Goal: Information Seeking & Learning: Learn about a topic

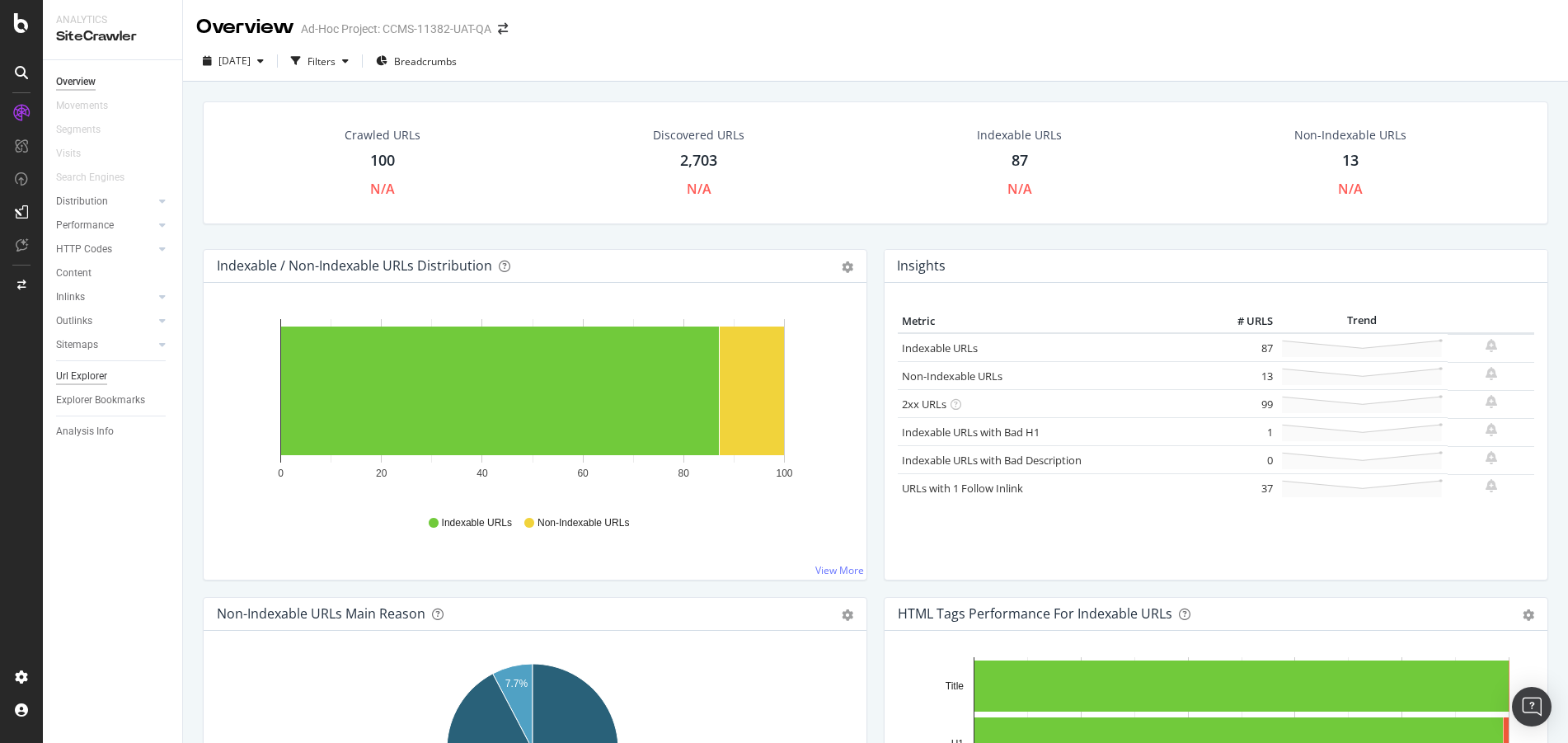
click at [89, 376] on div "Url Explorer" at bounding box center [82, 376] width 51 height 18
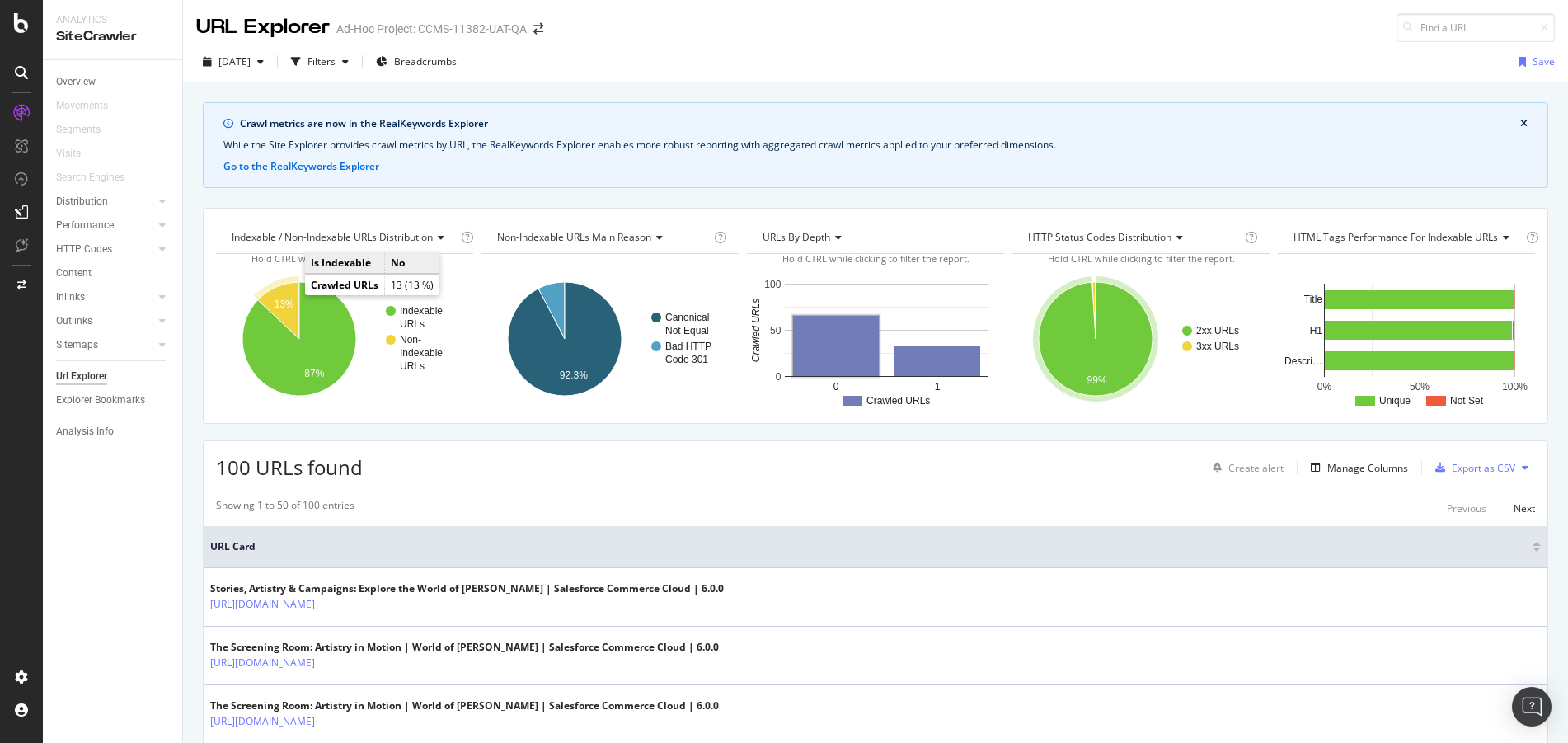
click at [284, 305] on text "13%" at bounding box center [284, 305] width 20 height 12
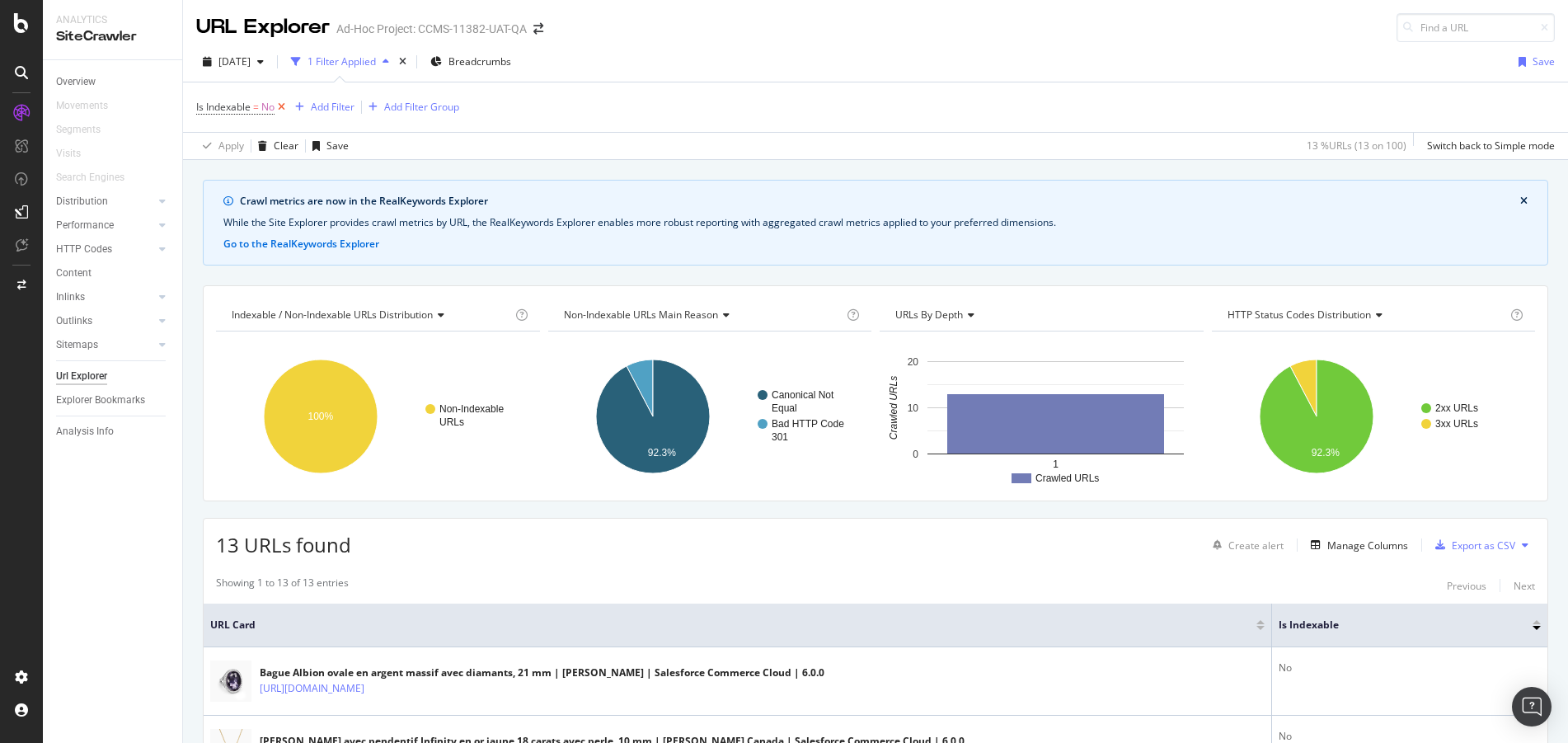
click at [284, 102] on icon at bounding box center [281, 107] width 14 height 17
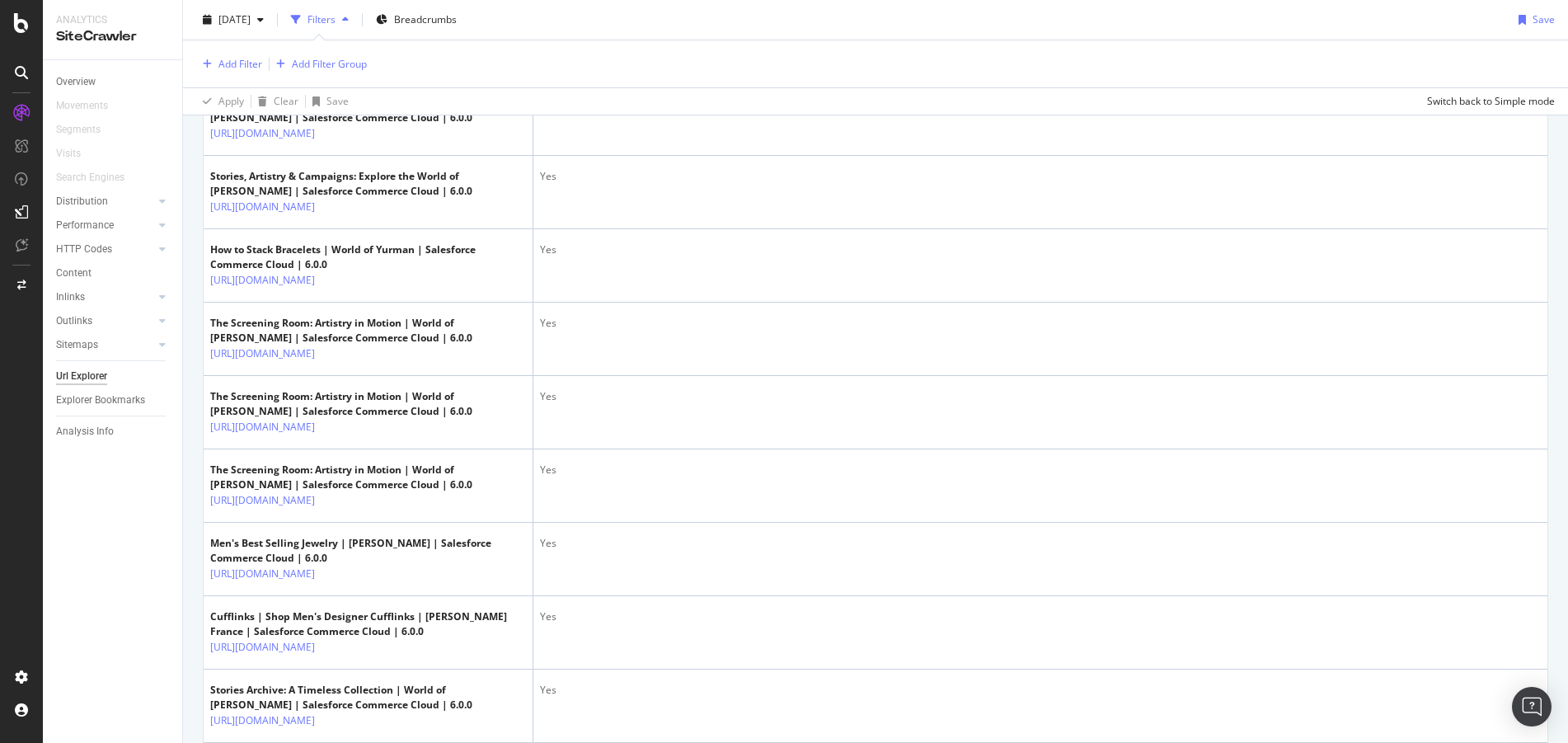
scroll to position [416, 0]
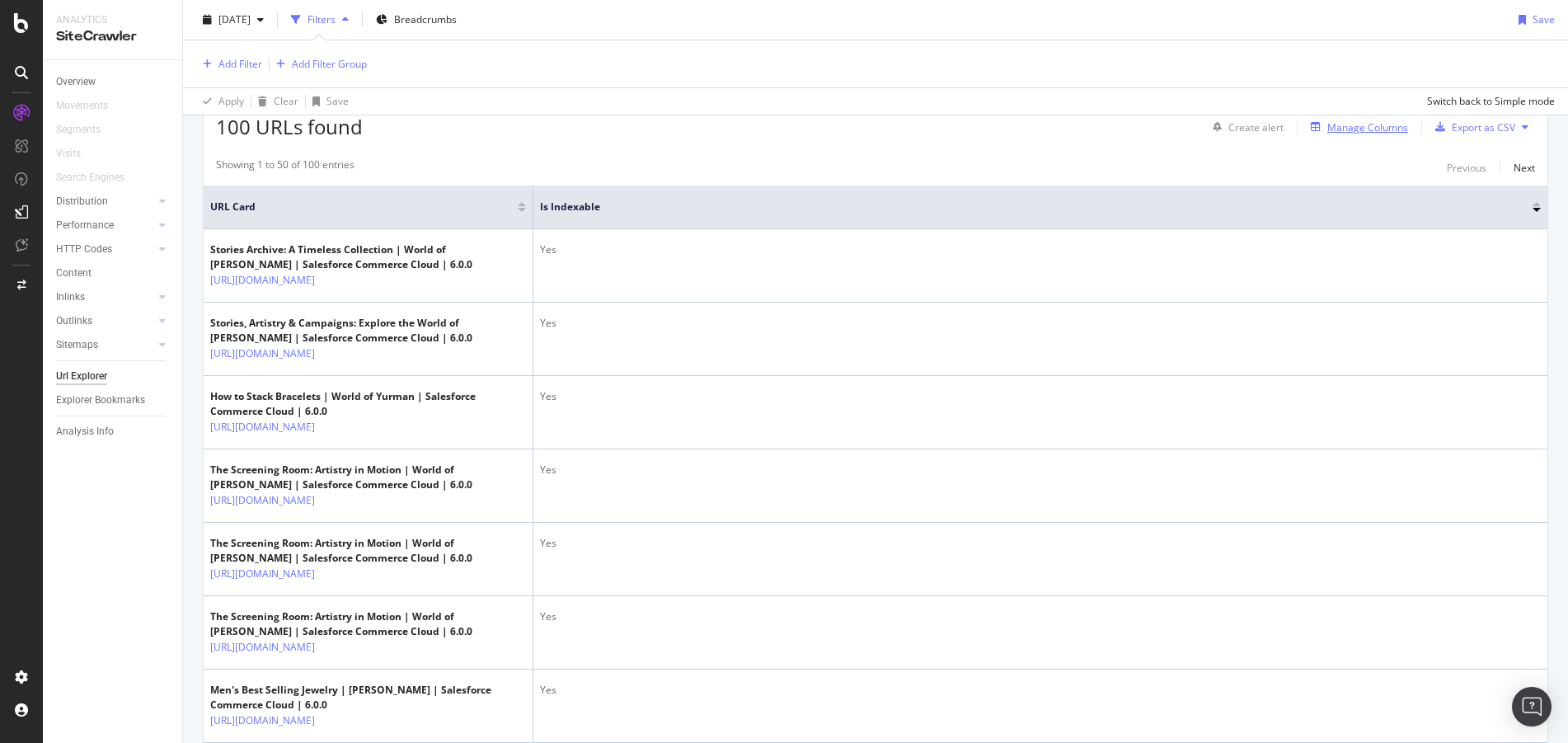
click at [1377, 129] on div "Manage Columns" at bounding box center [1368, 128] width 81 height 14
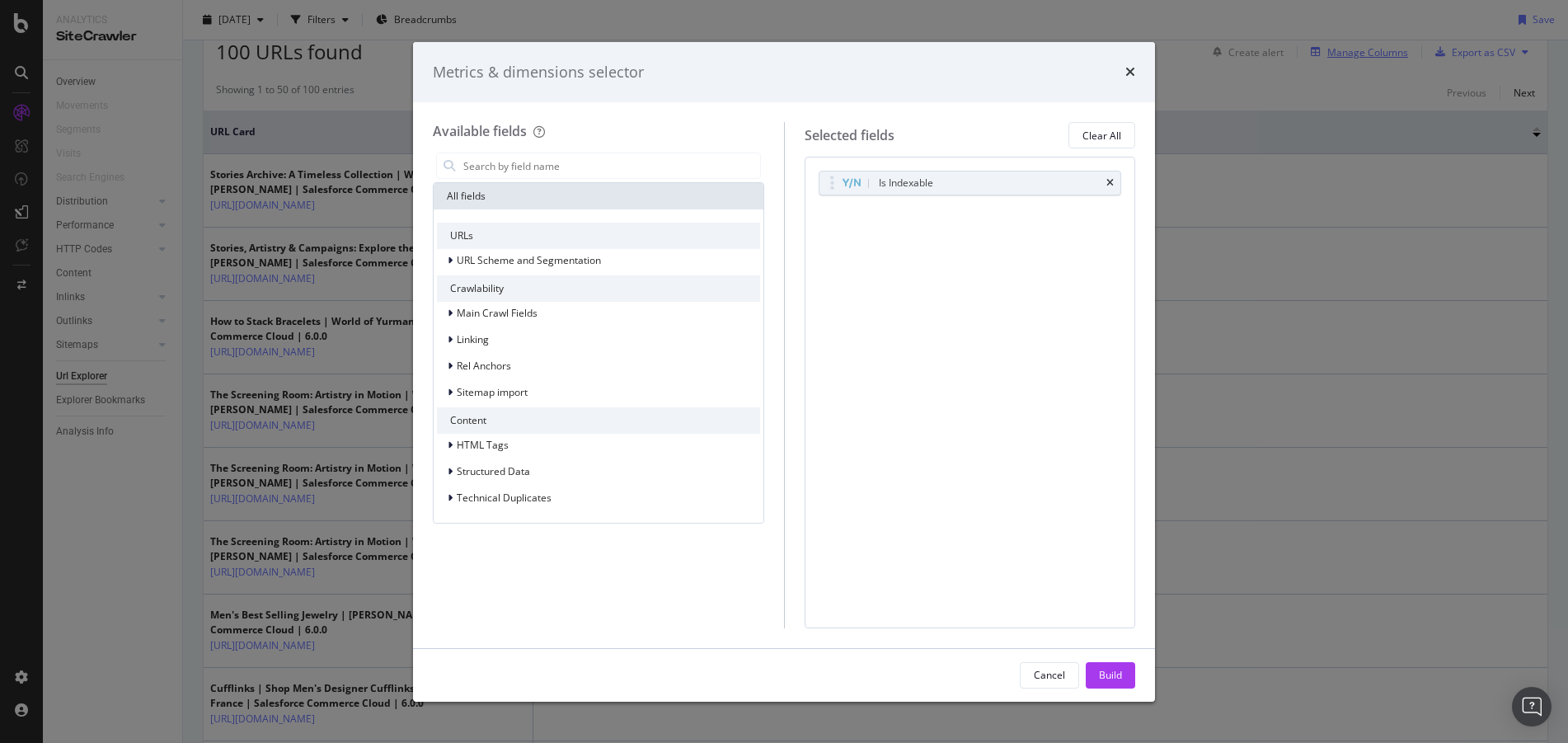
scroll to position [341, 0]
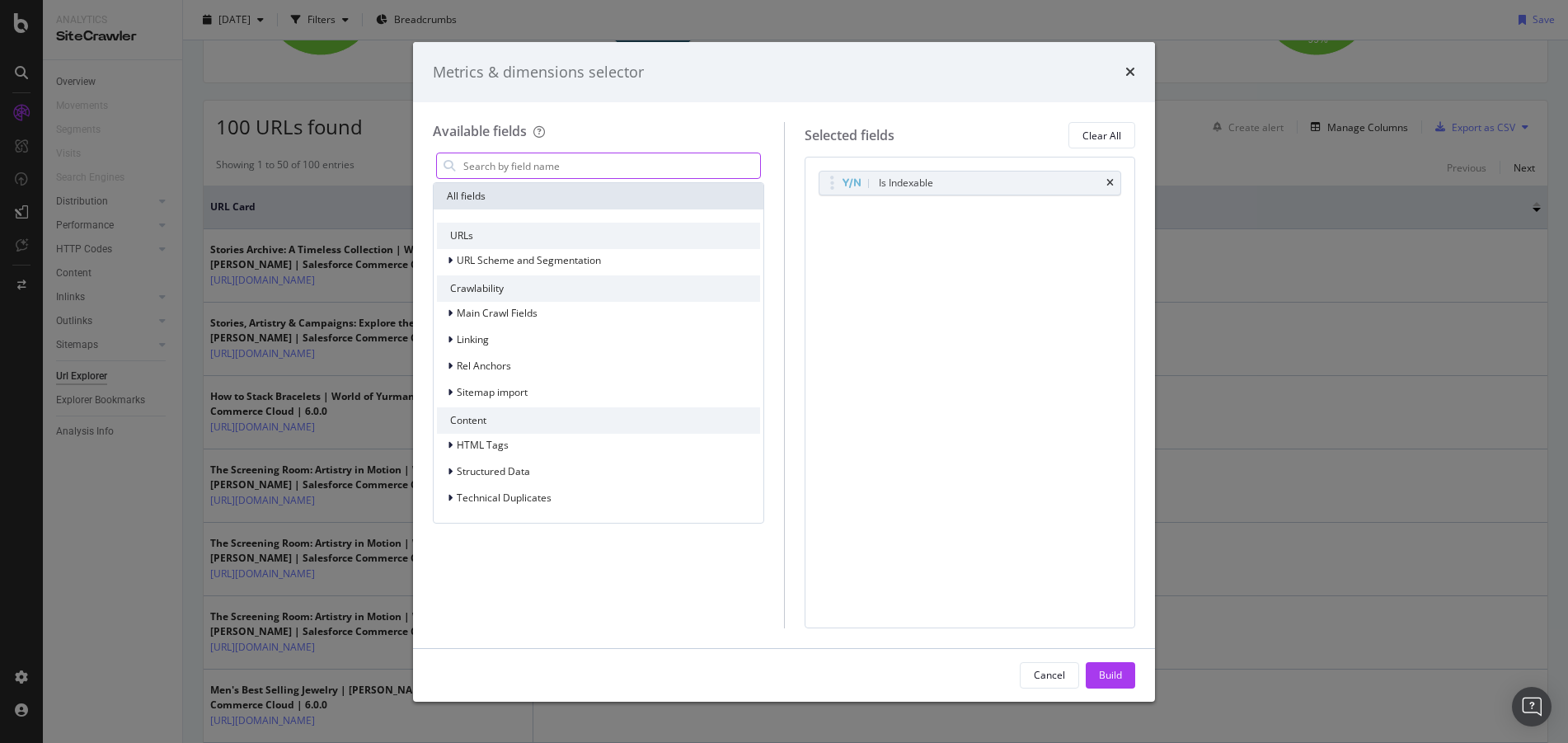
click at [649, 173] on input "modal" at bounding box center [611, 165] width 299 height 25
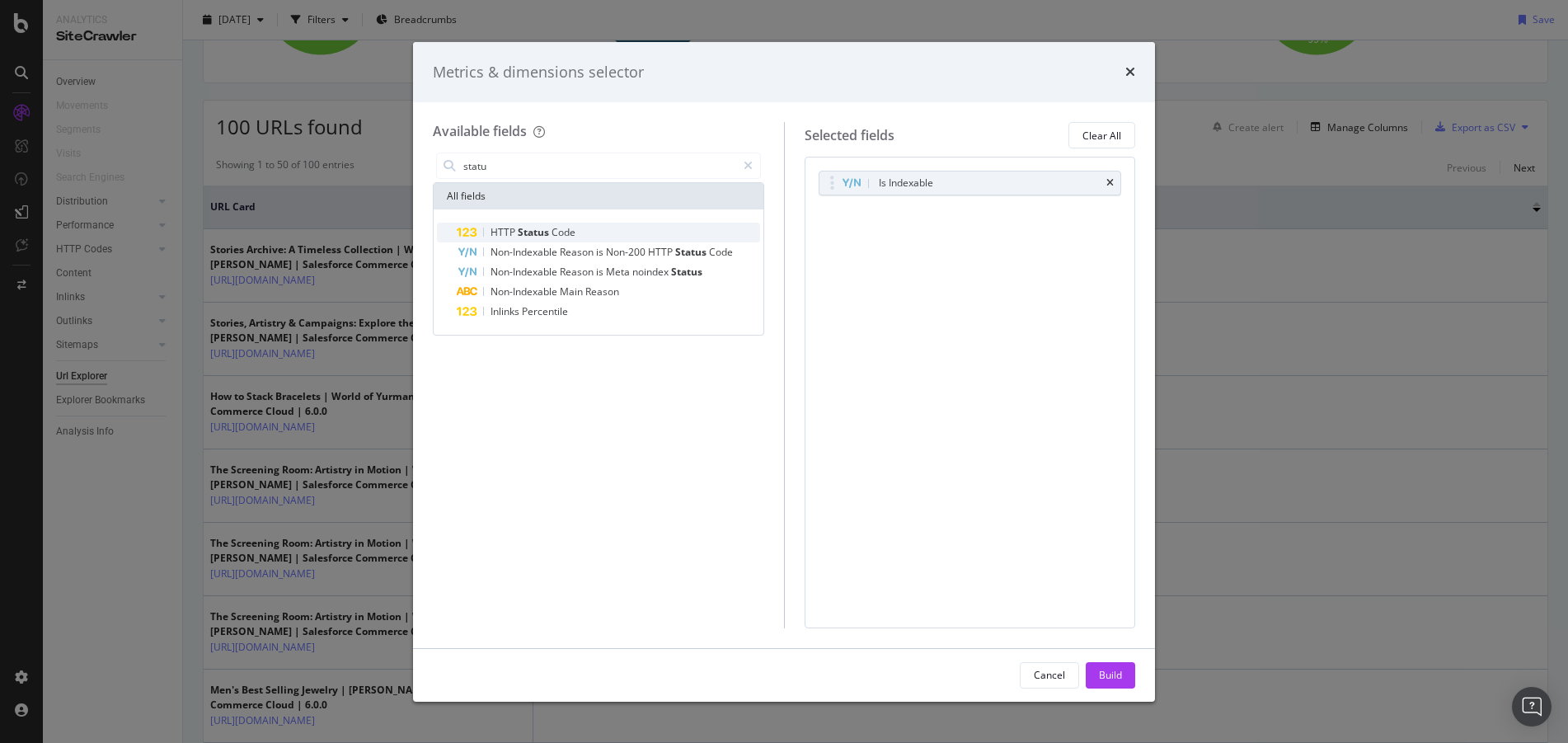
click at [633, 226] on div "HTTP Status Code" at bounding box center [608, 233] width 304 height 20
click at [597, 175] on input "statu" at bounding box center [598, 165] width 274 height 25
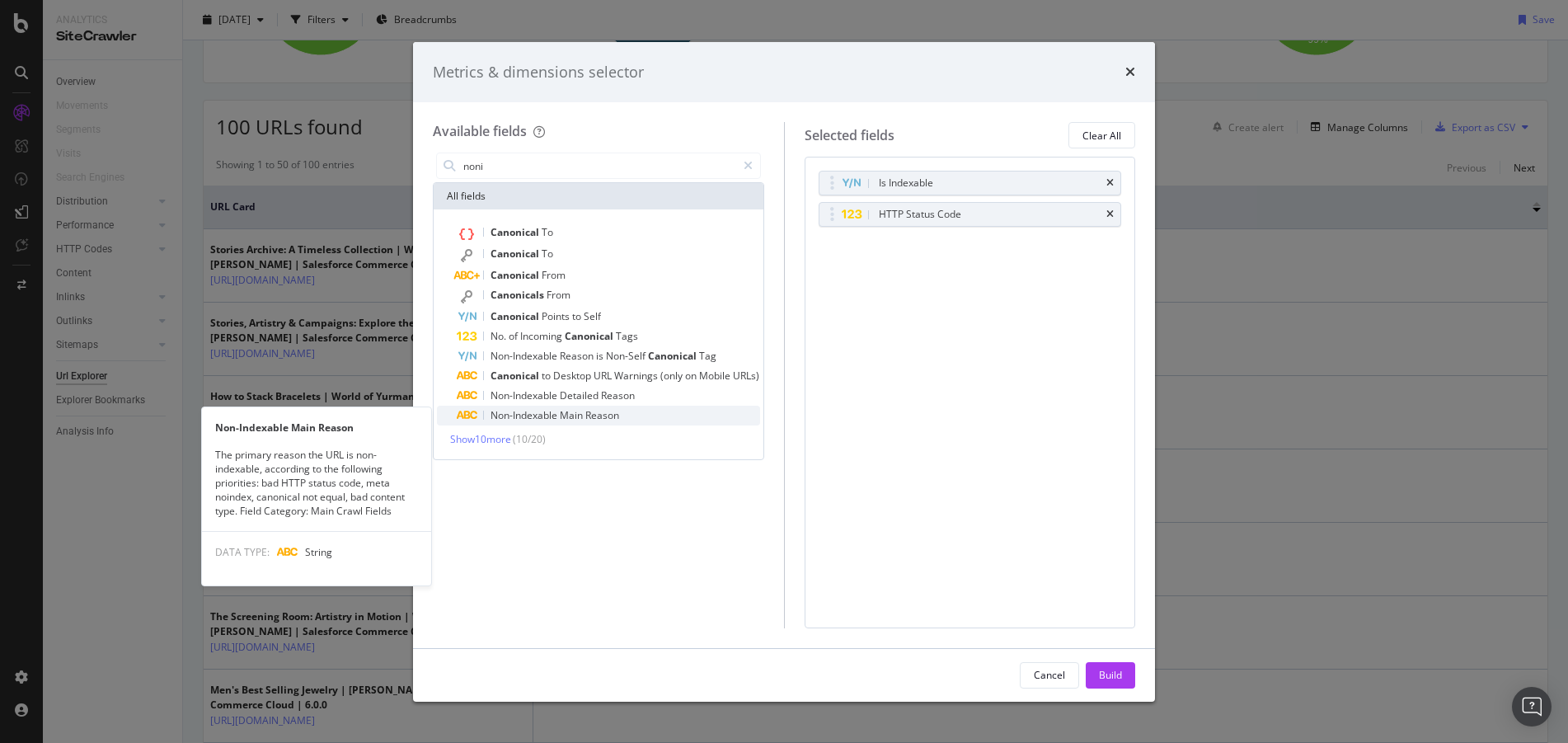
click at [668, 413] on div "Non-Indexable Main Reason" at bounding box center [608, 416] width 304 height 20
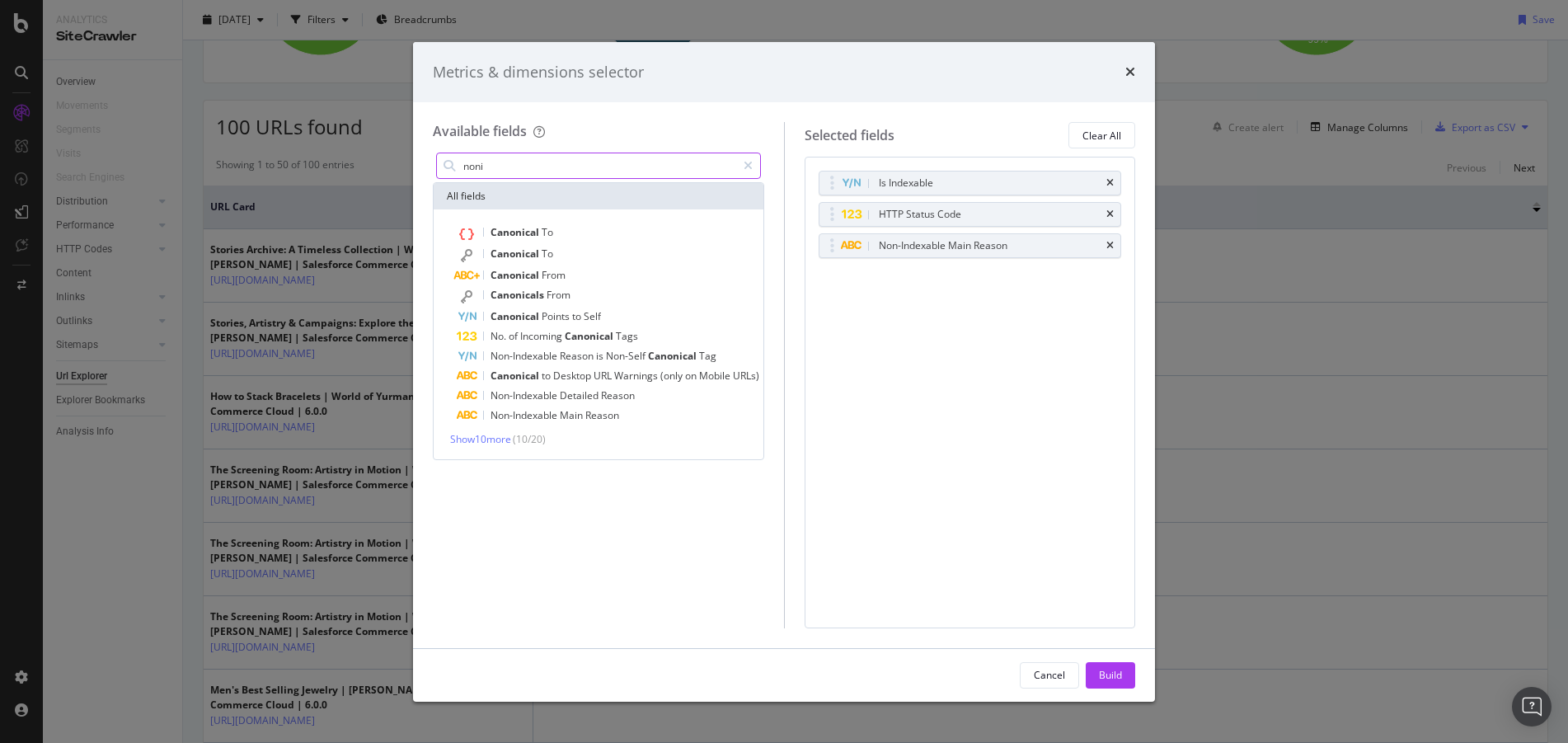
click at [549, 178] on input "noni" at bounding box center [598, 165] width 274 height 25
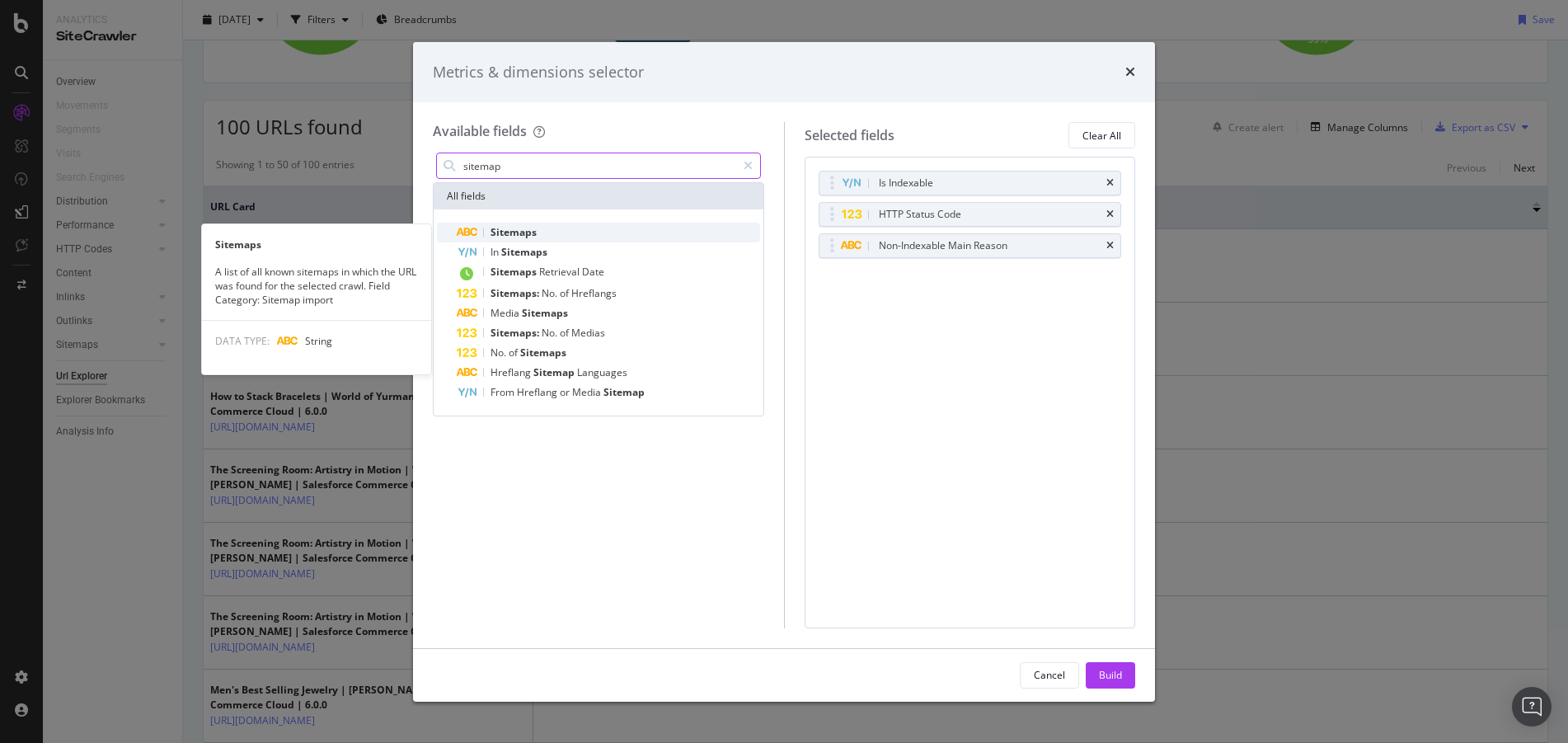
type input "sitemap"
click at [587, 223] on div "Sitemaps" at bounding box center [608, 233] width 304 height 20
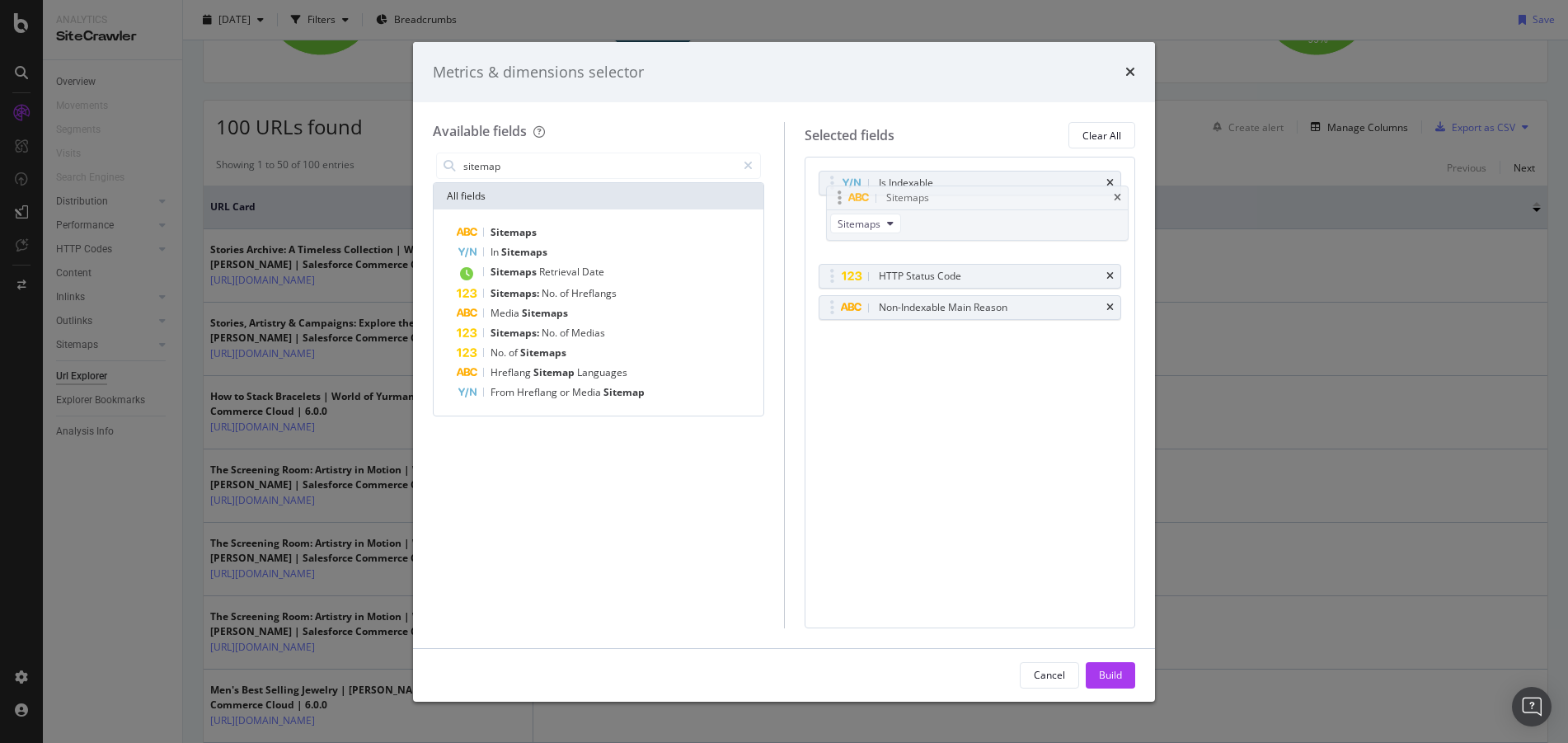
drag, startPoint x: 1002, startPoint y: 290, endPoint x: 1010, endPoint y: 211, distance: 79.4
click at [1010, 211] on body "Analytics SiteCrawler Overview Movements Segments Visits Search Engines Distrib…" at bounding box center [784, 372] width 1568 height 743
drag, startPoint x: 961, startPoint y: 177, endPoint x: 978, endPoint y: 237, distance: 62.4
click at [1120, 679] on div "Build" at bounding box center [1110, 675] width 23 height 14
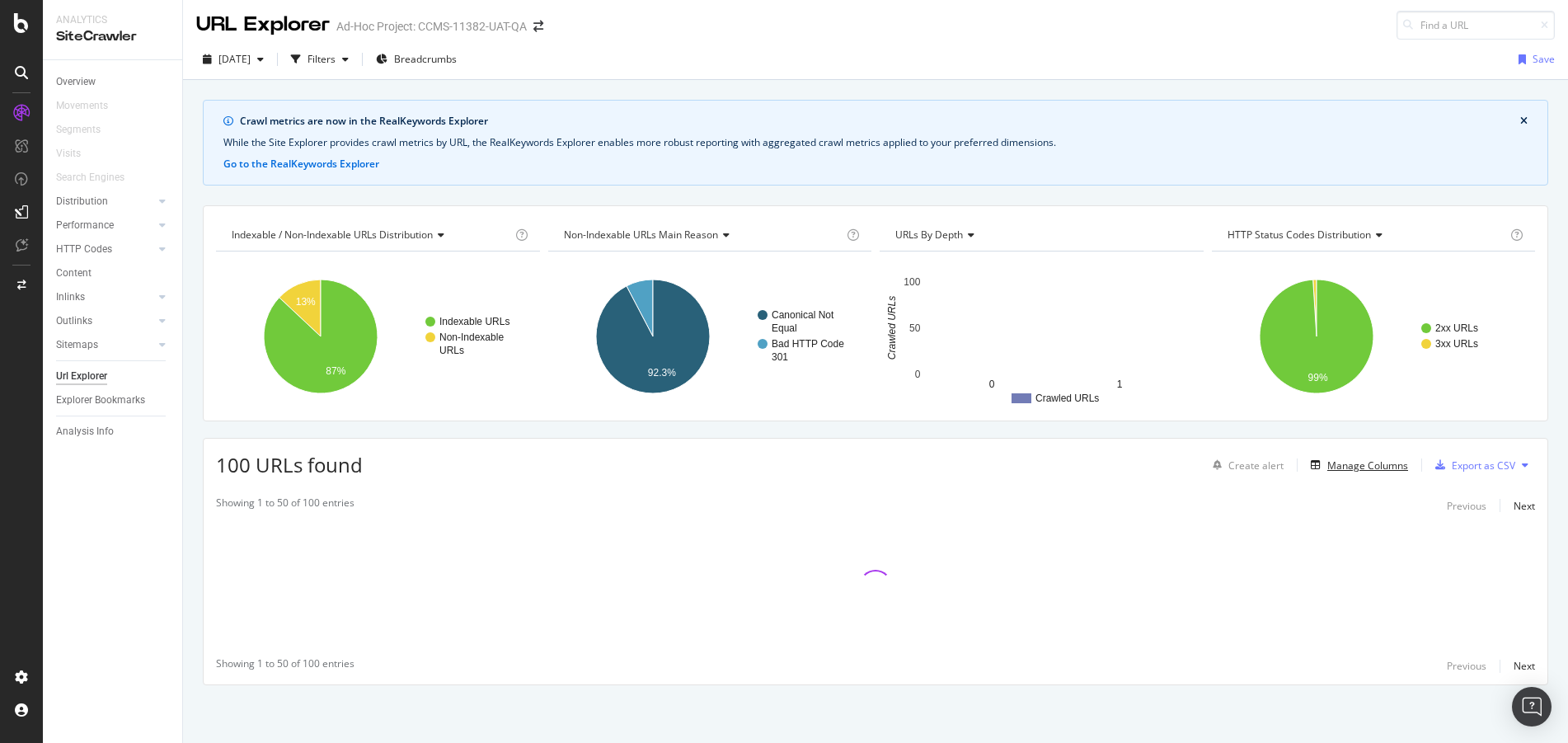
scroll to position [3, 0]
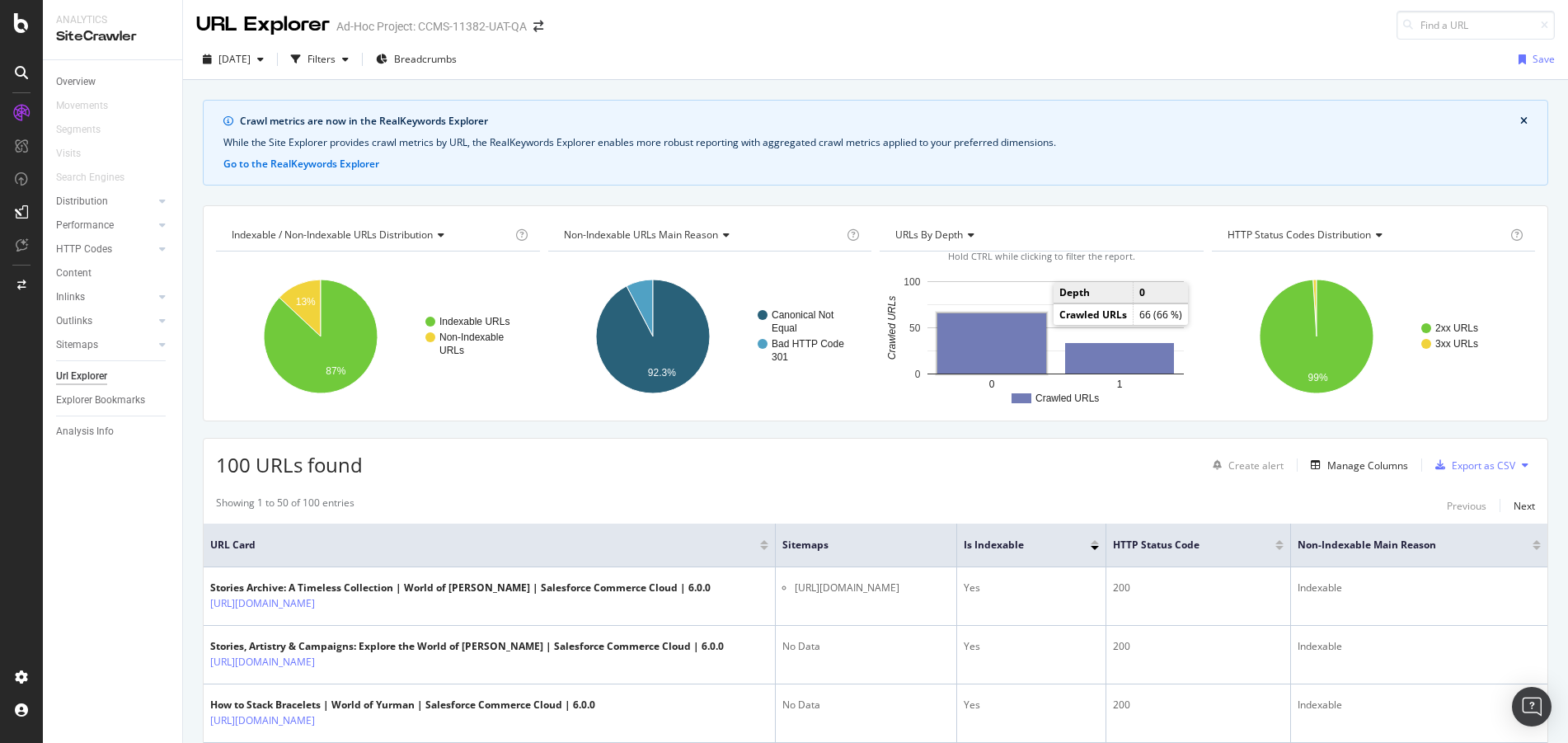
click at [1016, 349] on rect "A chart." at bounding box center [991, 343] width 109 height 60
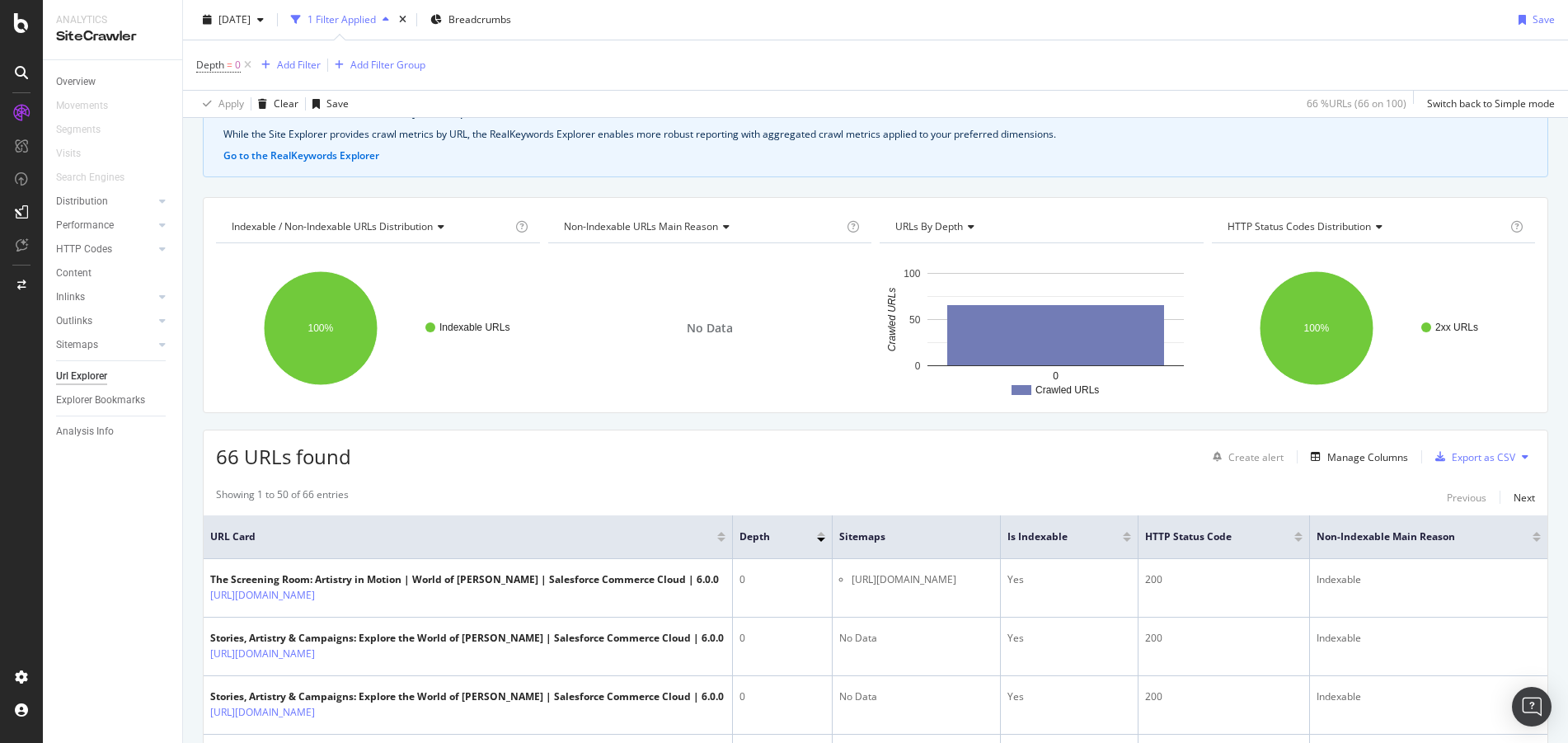
scroll to position [333, 0]
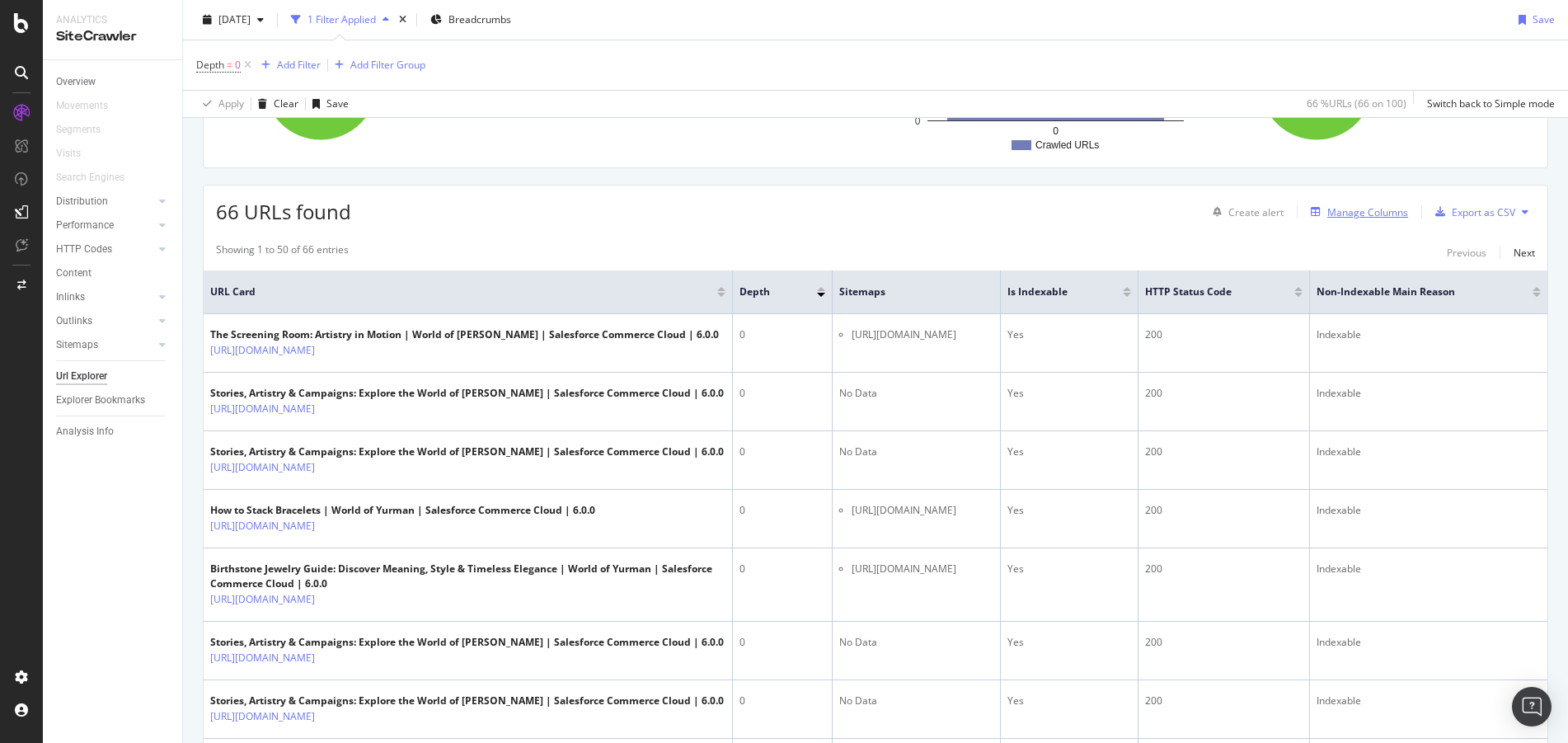
click at [1343, 202] on div "Manage Columns" at bounding box center [1356, 211] width 104 height 18
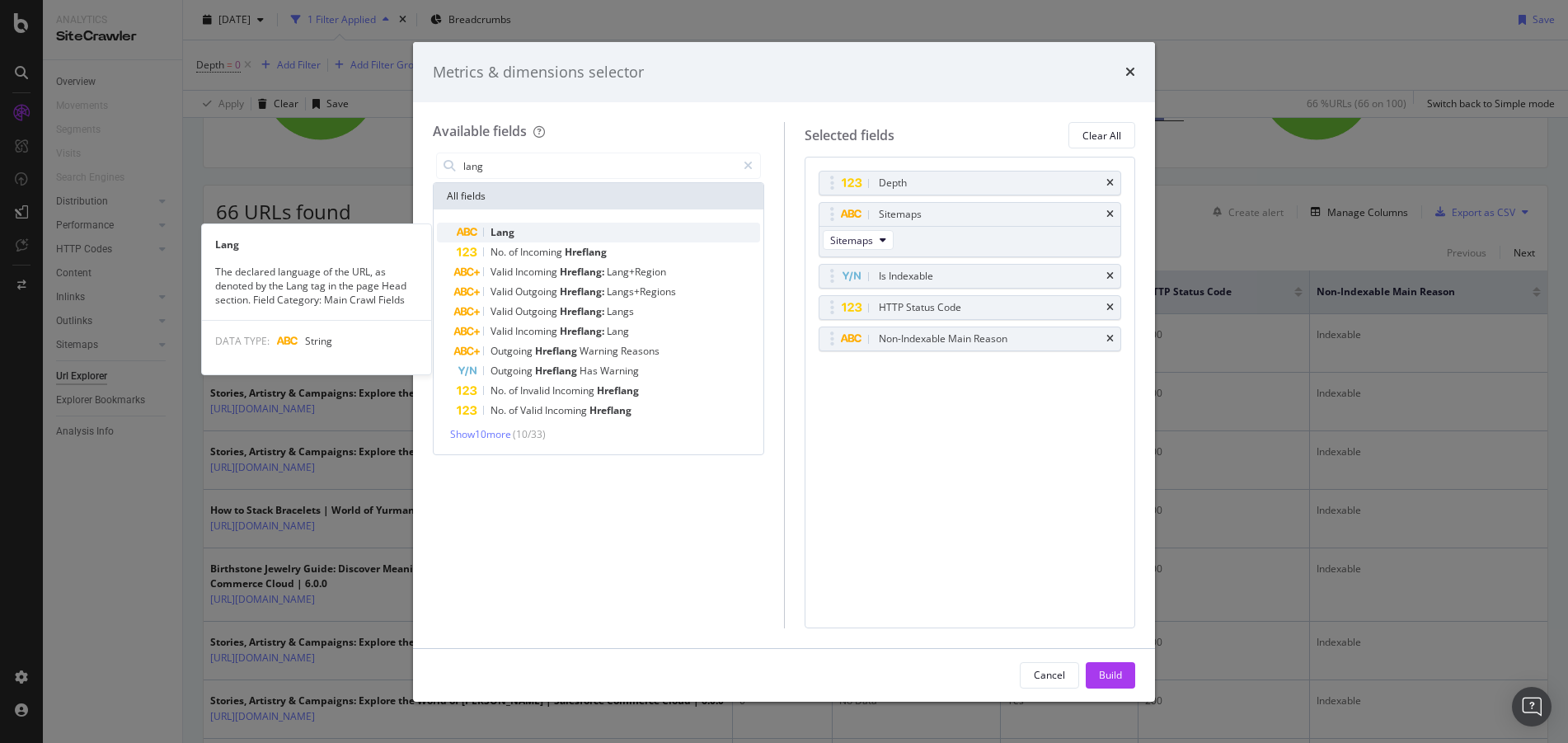
type input "lang"
click at [525, 234] on div "Lang" at bounding box center [608, 233] width 304 height 20
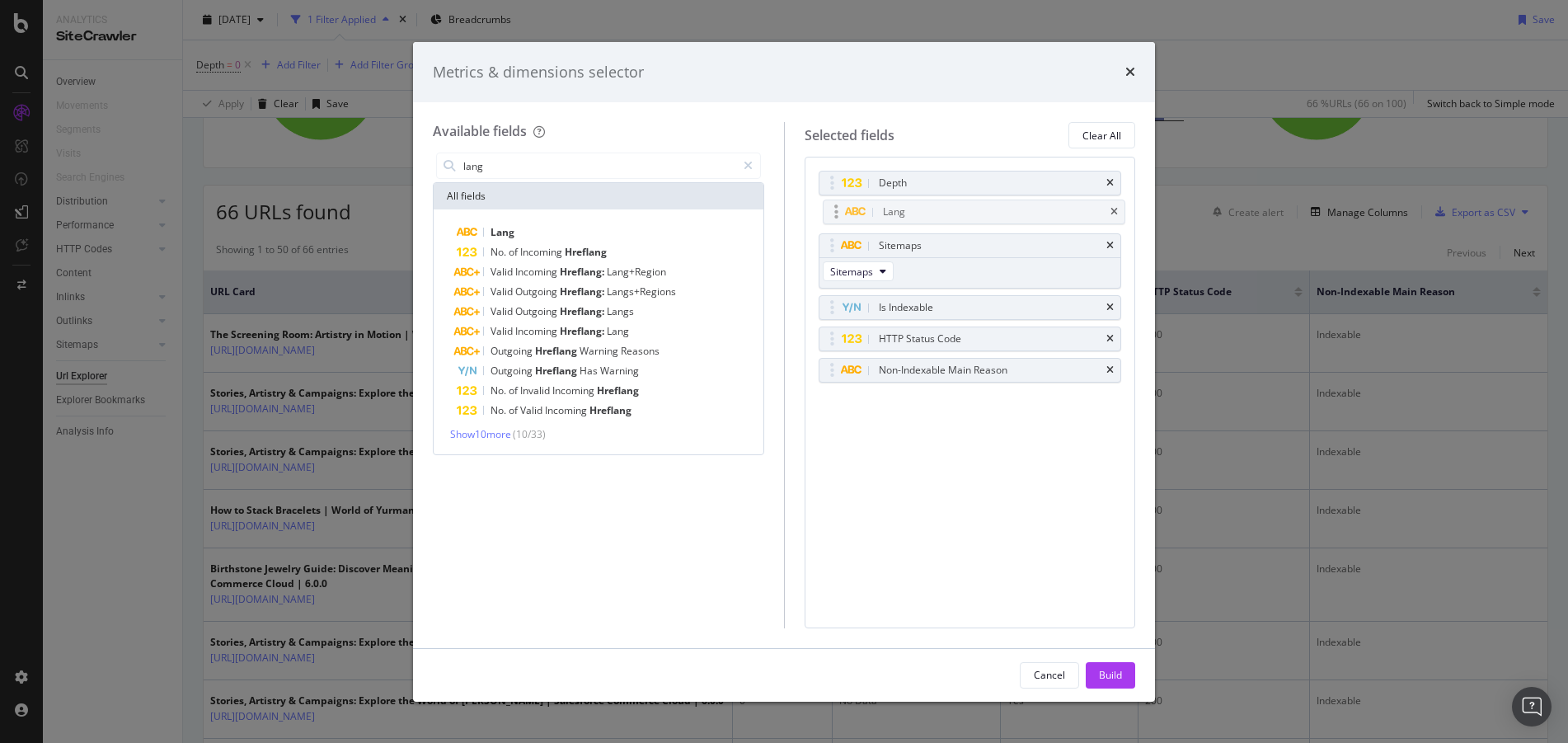
drag, startPoint x: 1038, startPoint y: 370, endPoint x: 1040, endPoint y: 211, distance: 159.0
click at [1040, 211] on body "Analytics SiteCrawler Overview Movements Segments Visits Search Engines Distrib…" at bounding box center [784, 372] width 1568 height 743
click at [1105, 174] on div "Depth" at bounding box center [970, 183] width 302 height 23
click at [1109, 176] on div "Depth" at bounding box center [970, 183] width 302 height 23
click at [1107, 178] on icon "times" at bounding box center [1110, 183] width 8 height 10
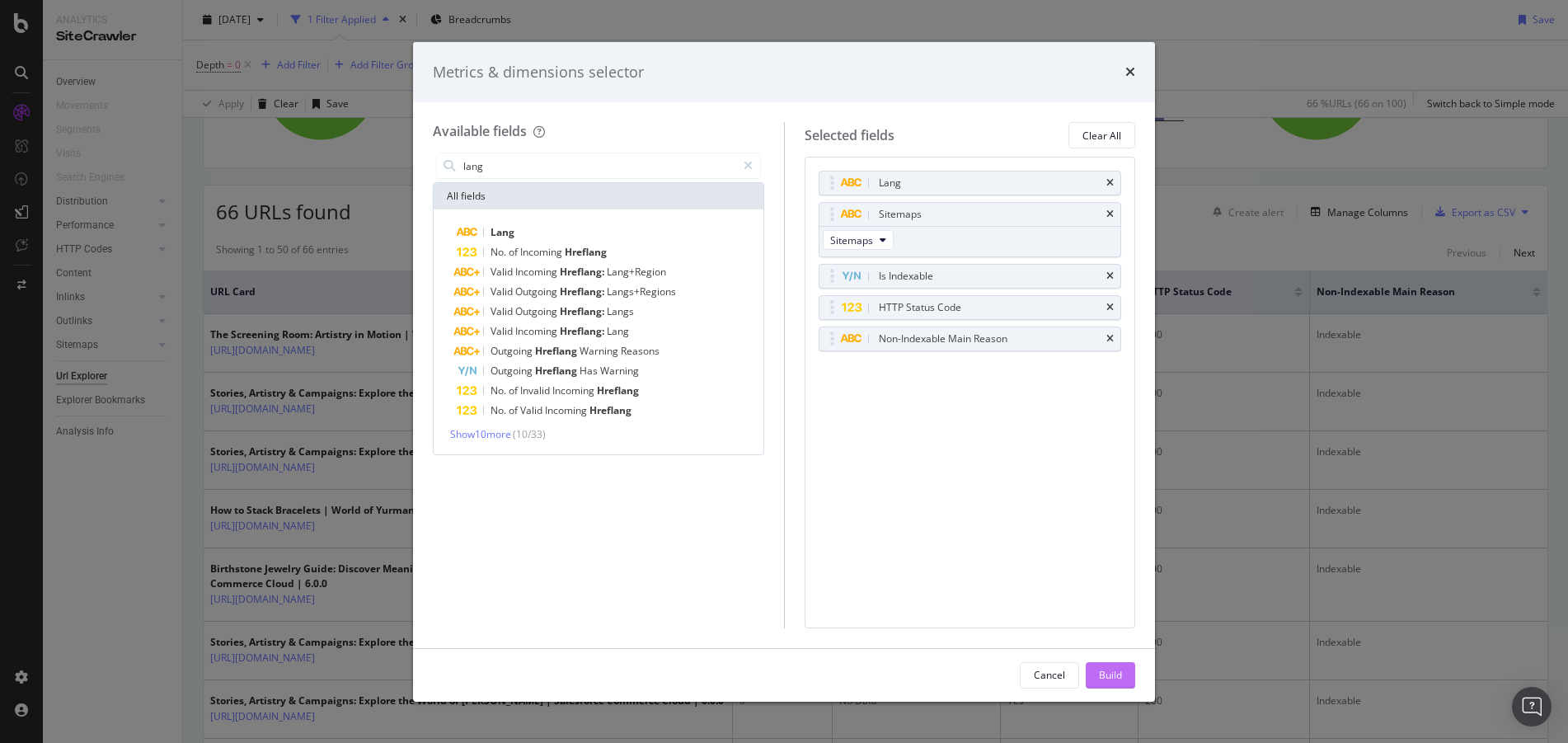
click at [1092, 669] on button "Build" at bounding box center [1110, 675] width 49 height 27
